Goal: Transaction & Acquisition: Book appointment/travel/reservation

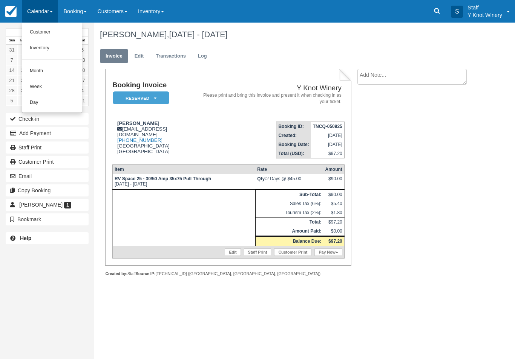
click at [39, 36] on link "Customer" at bounding box center [52, 32] width 60 height 16
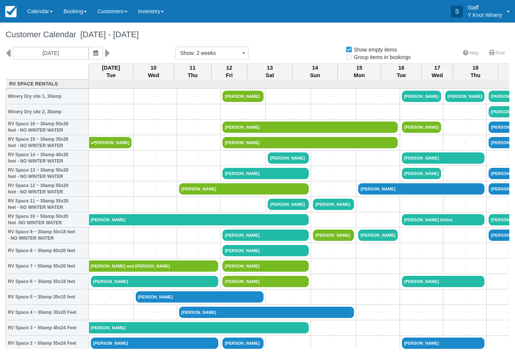
select select
click at [89, 54] on button "button" at bounding box center [96, 53] width 14 height 13
select select
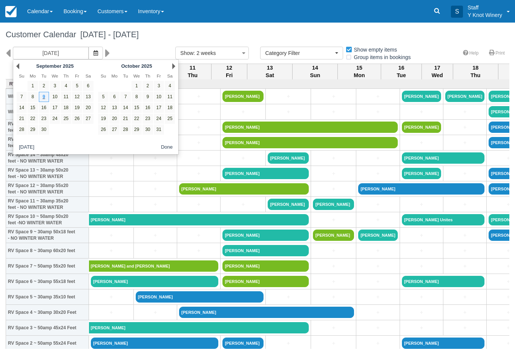
click at [89, 96] on link "13" at bounding box center [88, 97] width 10 height 10
type input "[DATE]"
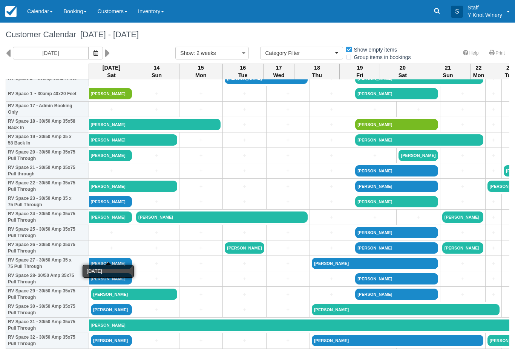
scroll to position [265, 0]
click at [101, 252] on link "+" at bounding box center [111, 249] width 41 height 8
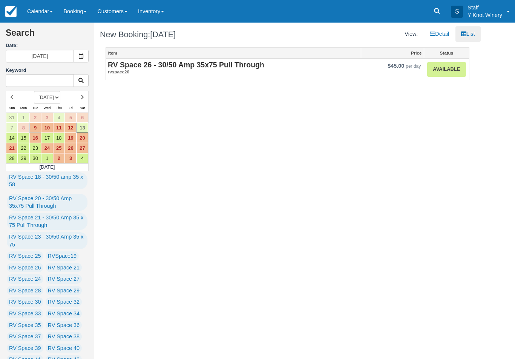
click at [447, 71] on link "Available" at bounding box center [446, 69] width 38 height 15
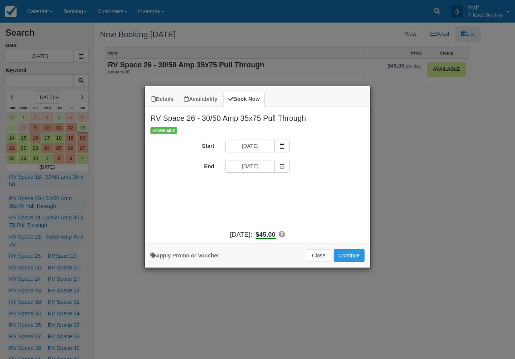
click at [278, 165] on span "Item Modal" at bounding box center [281, 166] width 15 height 13
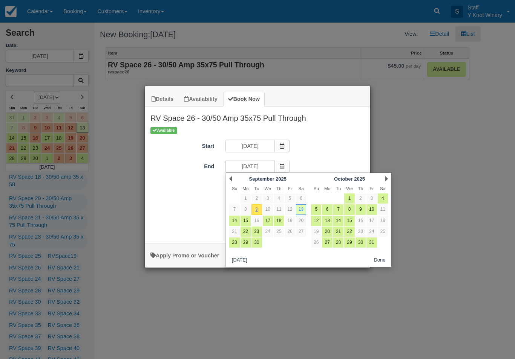
click at [233, 219] on link "14" at bounding box center [234, 221] width 10 height 10
type input "09/14/25"
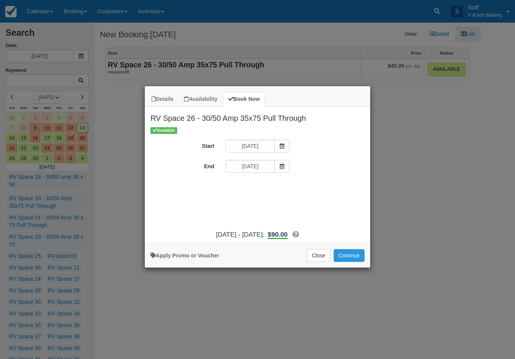
click at [353, 262] on button "Continue" at bounding box center [348, 255] width 31 height 13
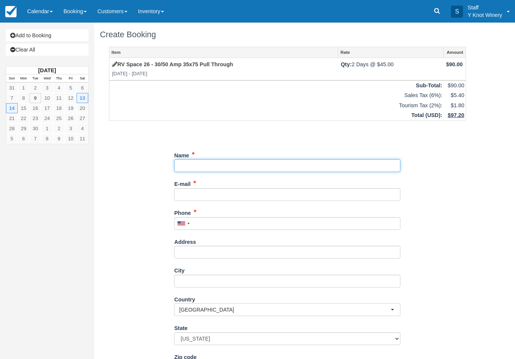
click at [196, 162] on input "Name" at bounding box center [287, 165] width 226 height 13
type input "[PERSON_NAME]"
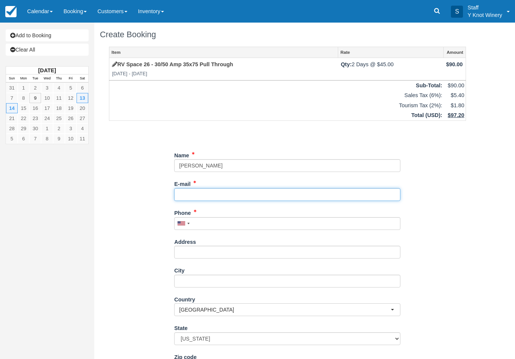
click at [199, 193] on input "E-mail" at bounding box center [287, 194] width 226 height 13
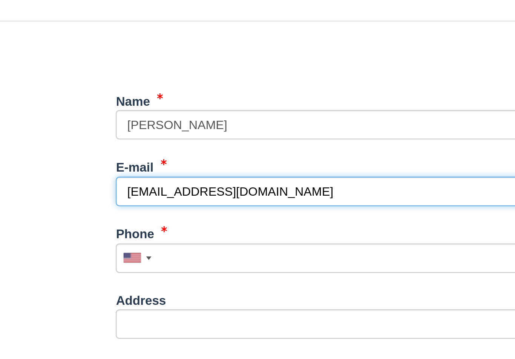
click at [174, 188] on input "grdominguze66@yahoo.com" at bounding box center [287, 194] width 226 height 13
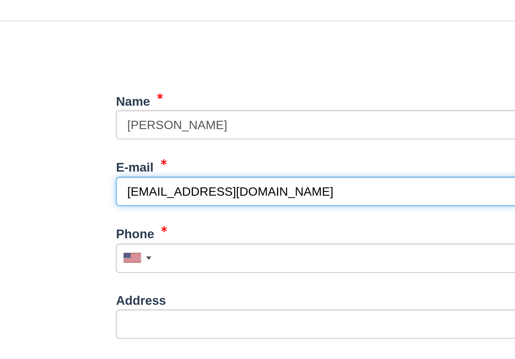
type input "grdominguez66@yahoo.com"
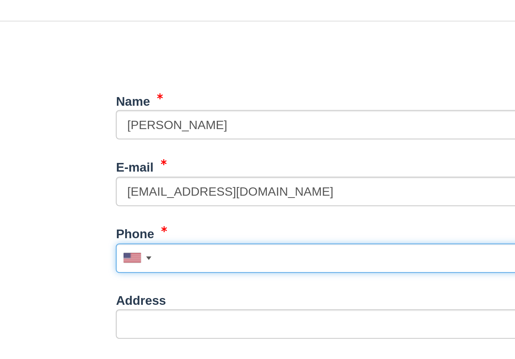
click at [174, 217] on input "Phone" at bounding box center [287, 223] width 226 height 13
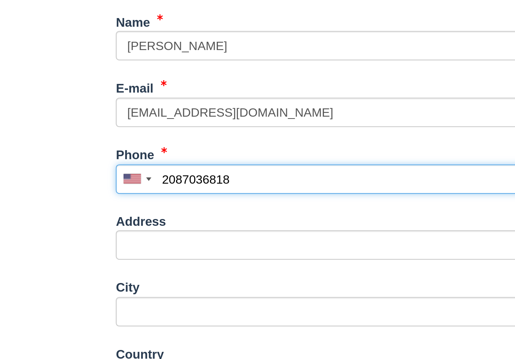
scroll to position [64, 0]
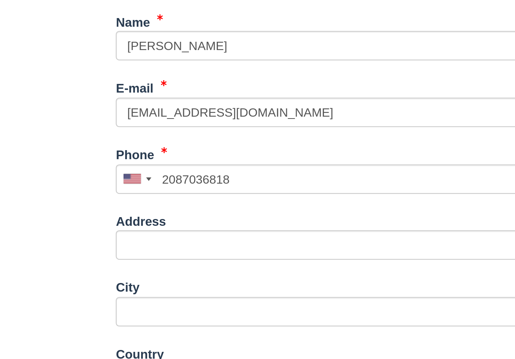
click at [174, 352] on button "Continue" at bounding box center [192, 358] width 36 height 13
type input "+12087036818"
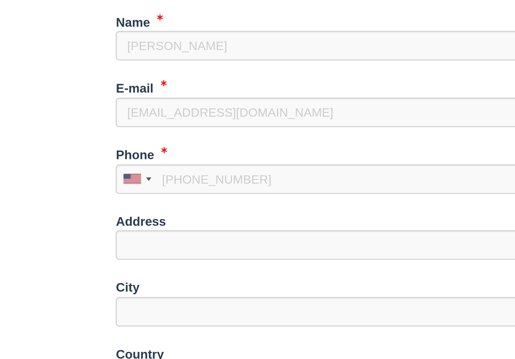
scroll to position [72, 0]
